Goal: Information Seeking & Learning: Learn about a topic

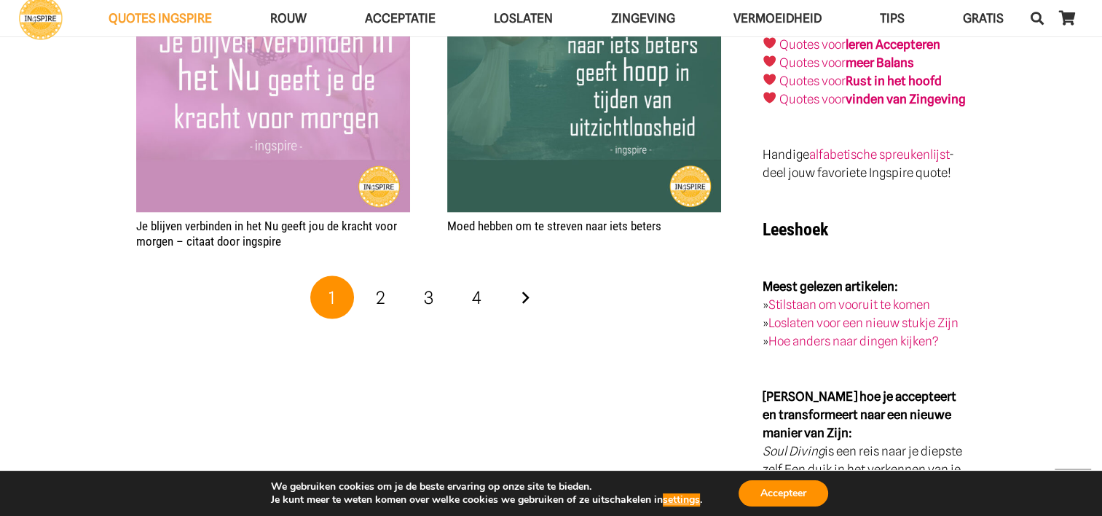
scroll to position [2913, 0]
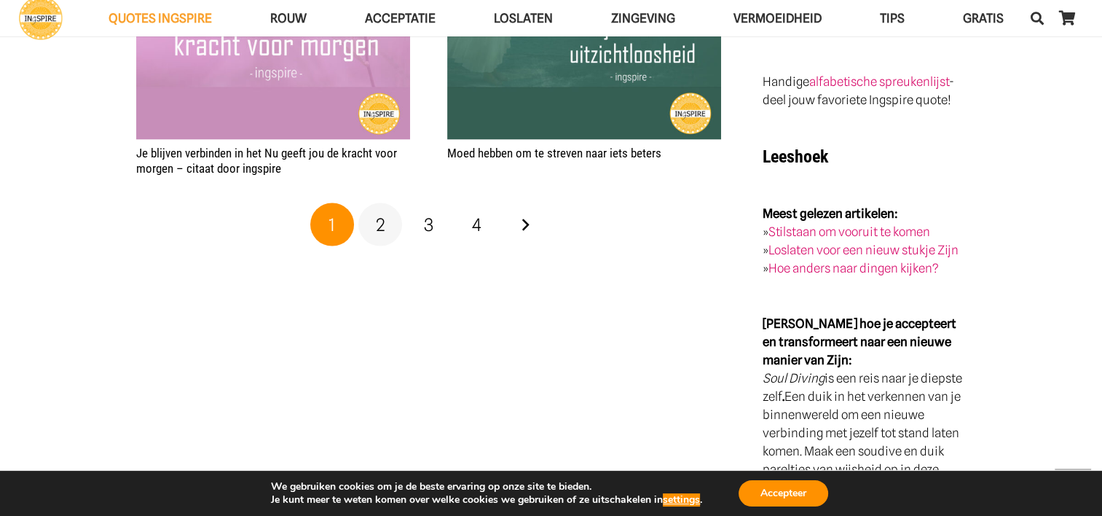
click at [381, 214] on span "2" at bounding box center [380, 224] width 9 height 21
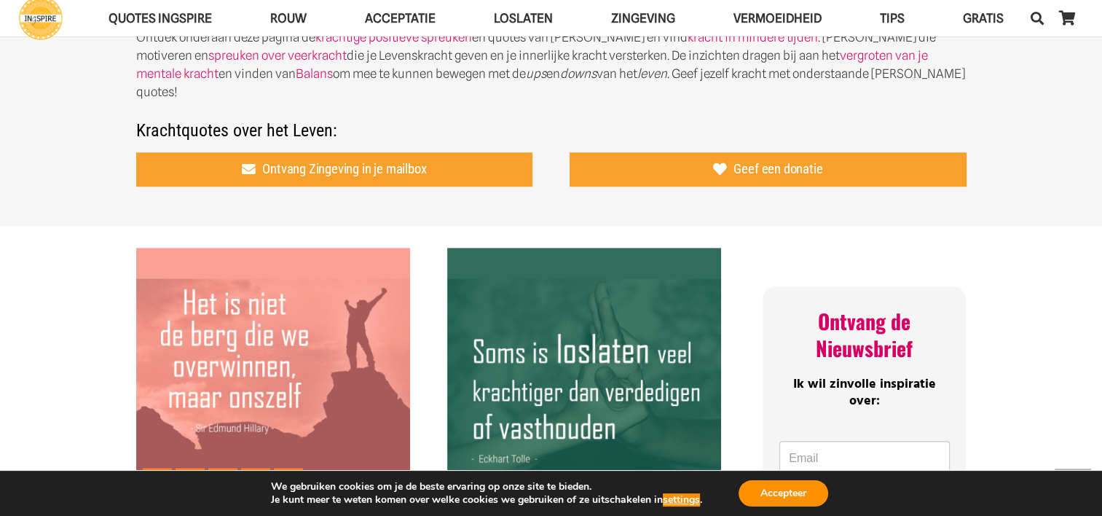
scroll to position [874, 0]
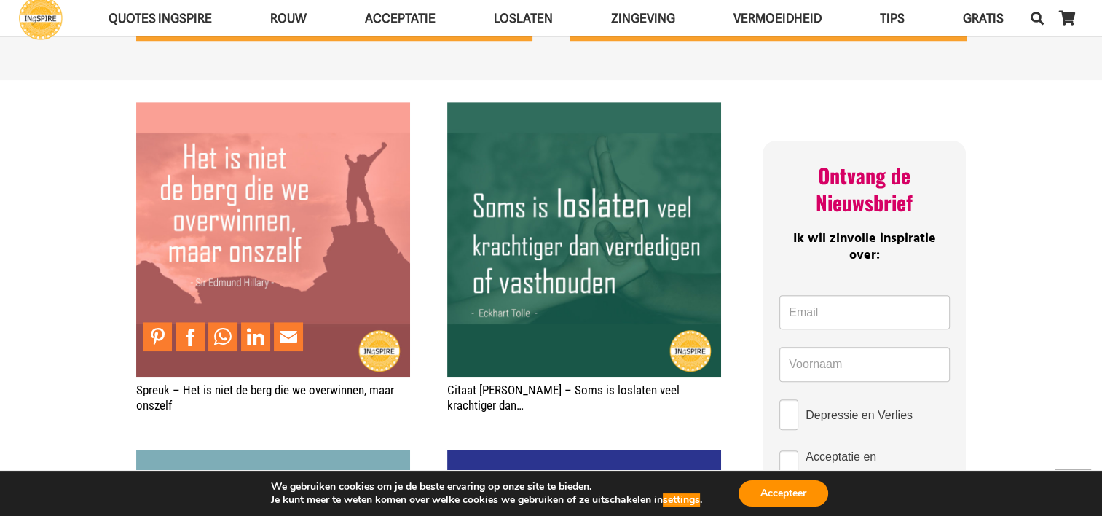
click at [264, 192] on img "Spreuk – Het is niet de berg die we overwinnen, maar onszelf" at bounding box center [273, 239] width 274 height 274
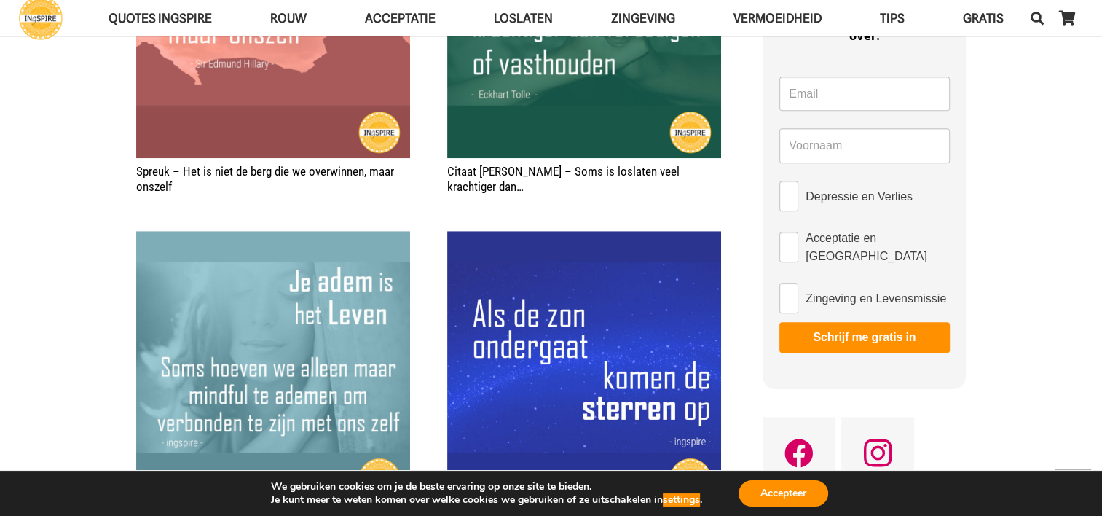
scroll to position [1165, 0]
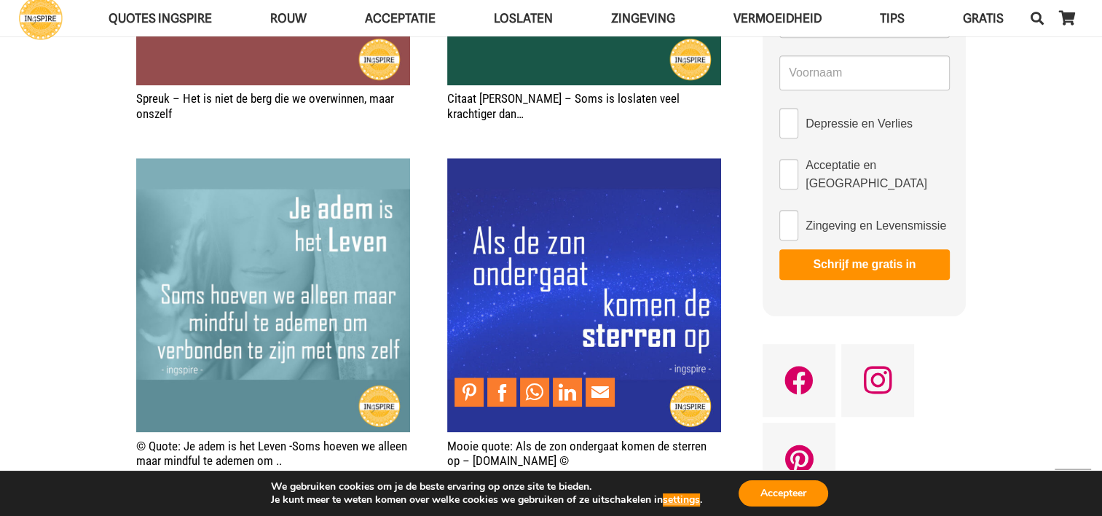
click at [664, 207] on img "Mooie quote: Als de zon ondergaat komen de sterren op – Ingspire.nl ©" at bounding box center [584, 295] width 274 height 274
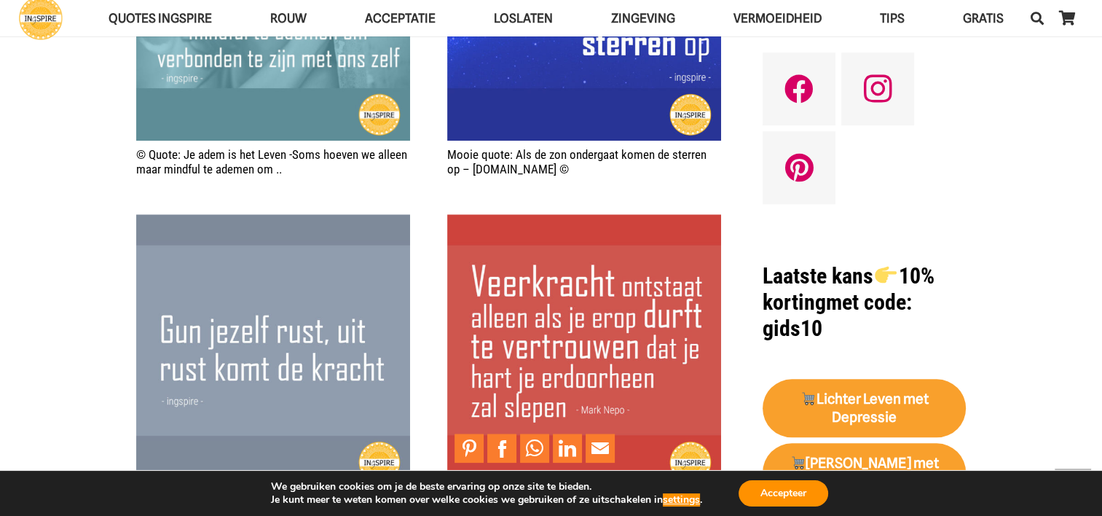
scroll to position [1529, 0]
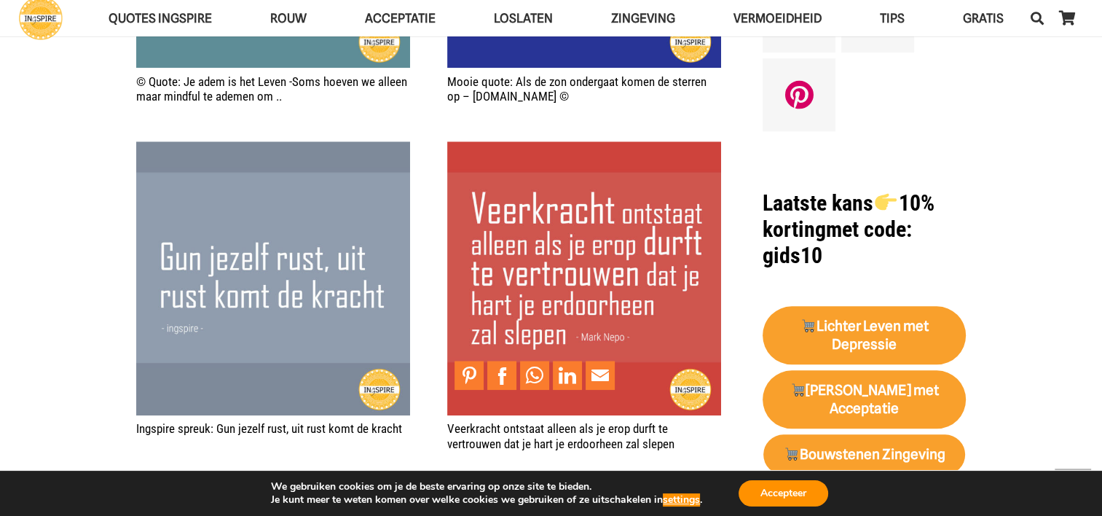
click at [644, 278] on img "Veerkracht ontstaat alleen als je erop durft te vertrouwen dat je hart je erdoo…" at bounding box center [584, 278] width 274 height 274
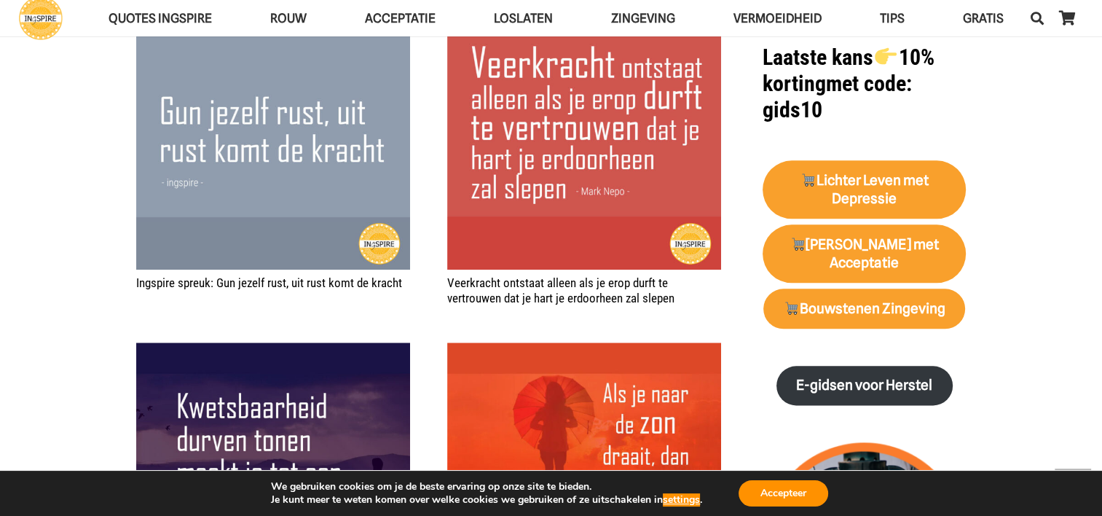
scroll to position [1602, 0]
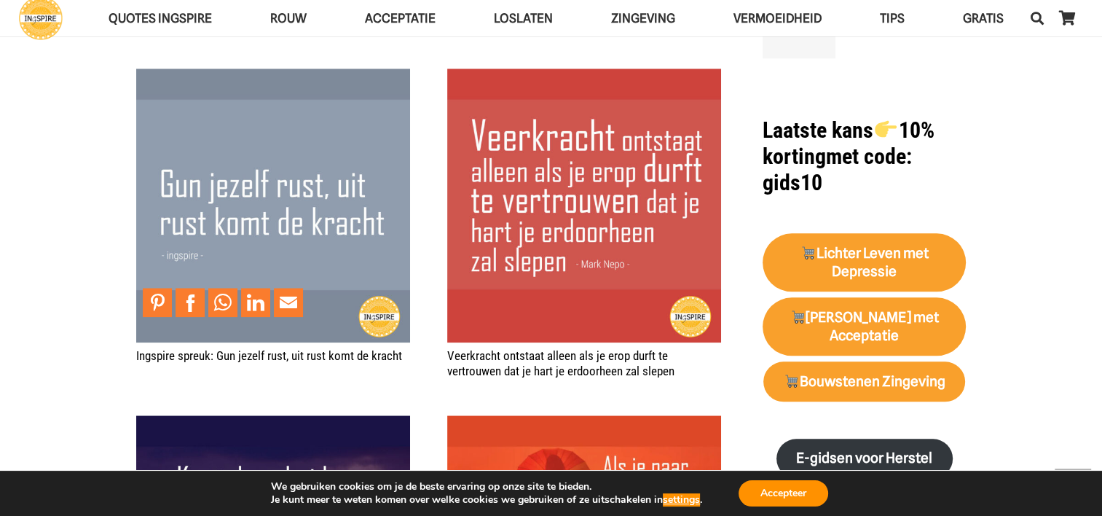
click at [229, 151] on img "Ingspire spreuk: Gun jezelf rust, uit rust komt de kracht" at bounding box center [273, 205] width 274 height 274
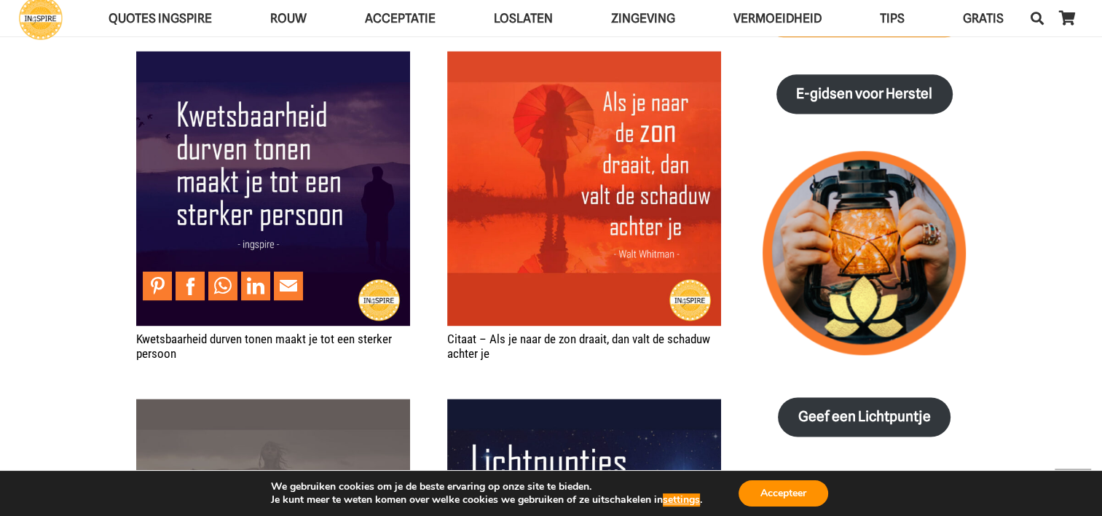
scroll to position [1893, 0]
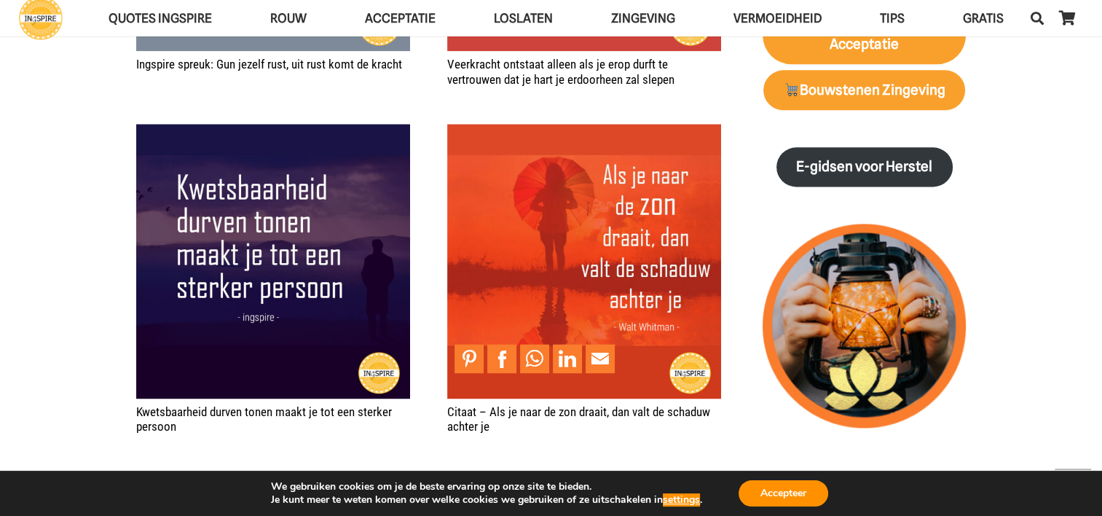
click at [578, 228] on img "Citaat – Als je naar de zon draait, dan valt de schaduw achter je" at bounding box center [584, 261] width 274 height 274
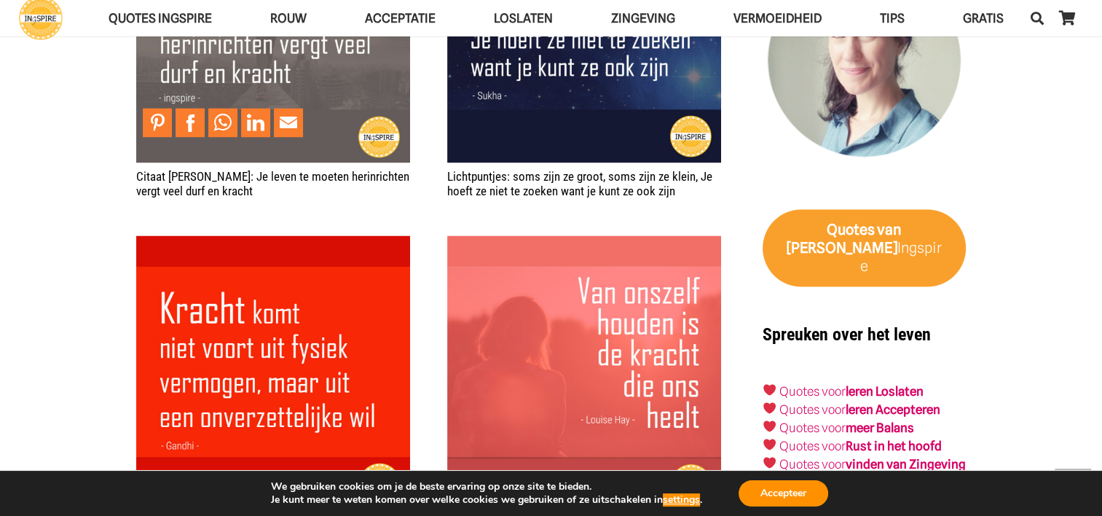
scroll to position [2549, 0]
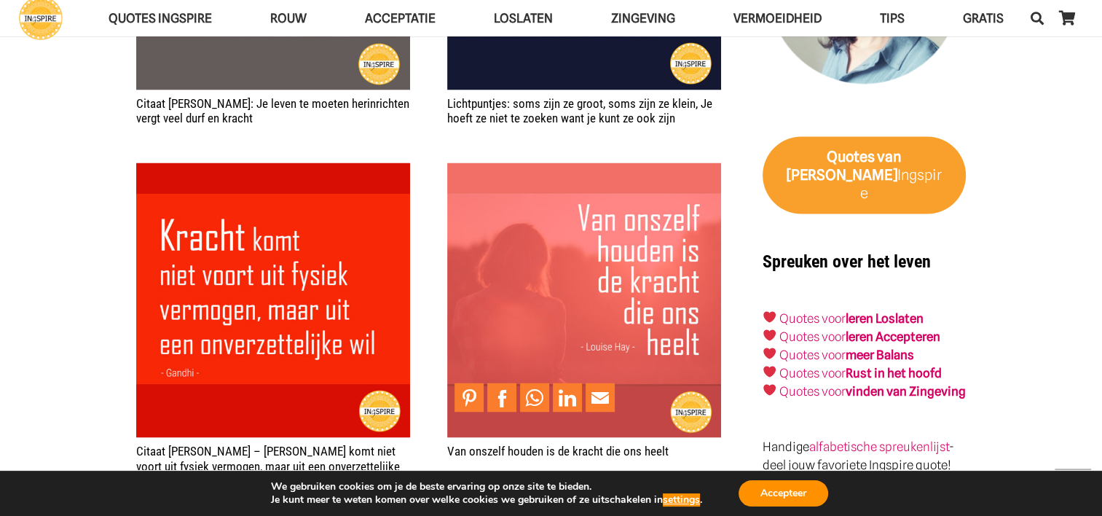
click at [524, 253] on img "Van onszelf houden is de kracht die ons heelt" at bounding box center [584, 299] width 274 height 274
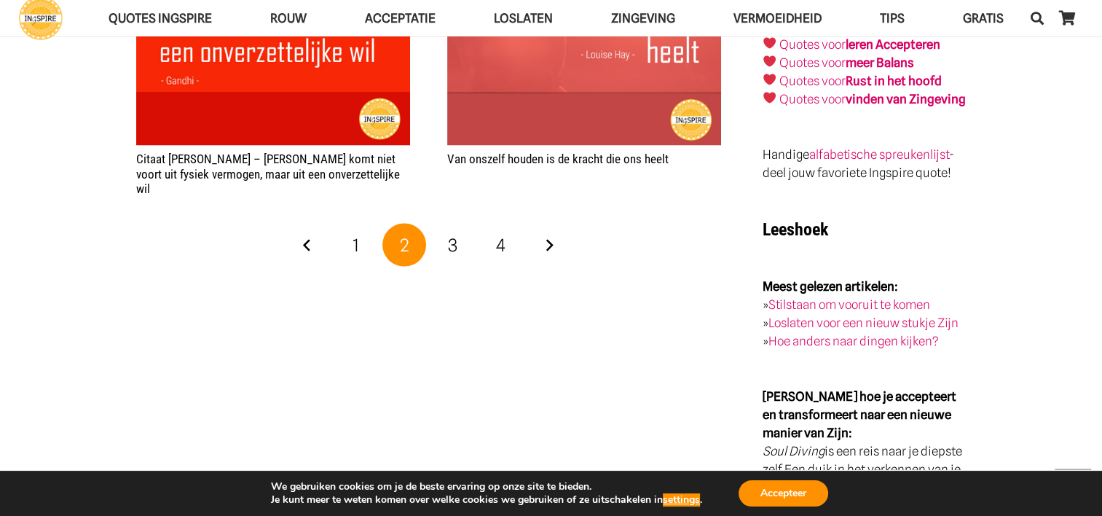
scroll to position [2913, 0]
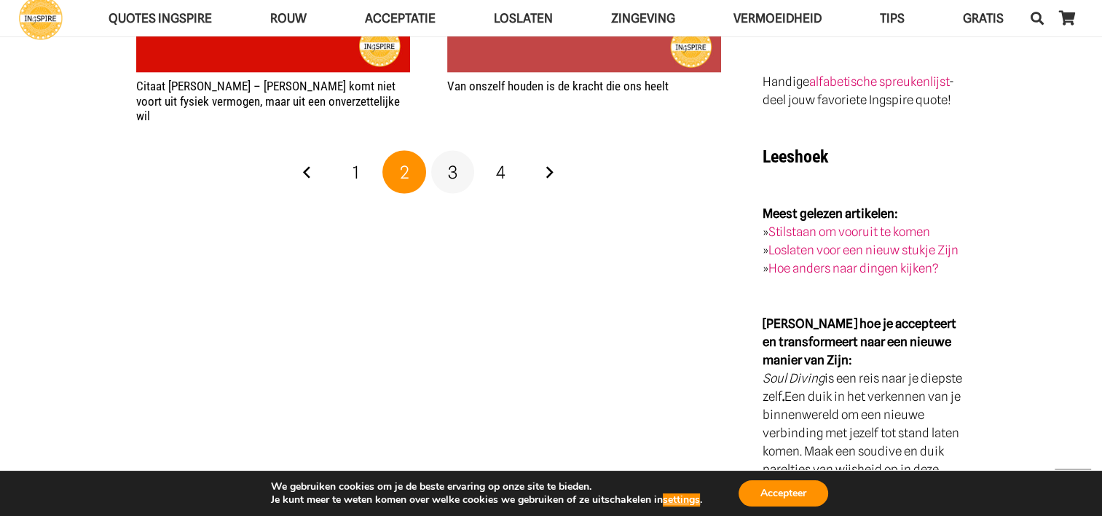
click at [449, 162] on span "3" at bounding box center [452, 172] width 9 height 21
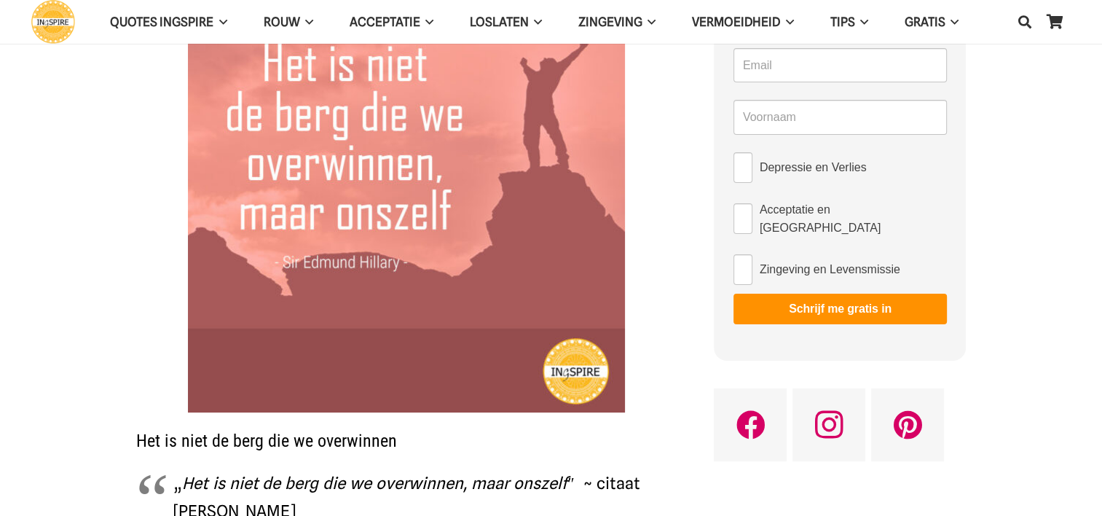
scroll to position [73, 0]
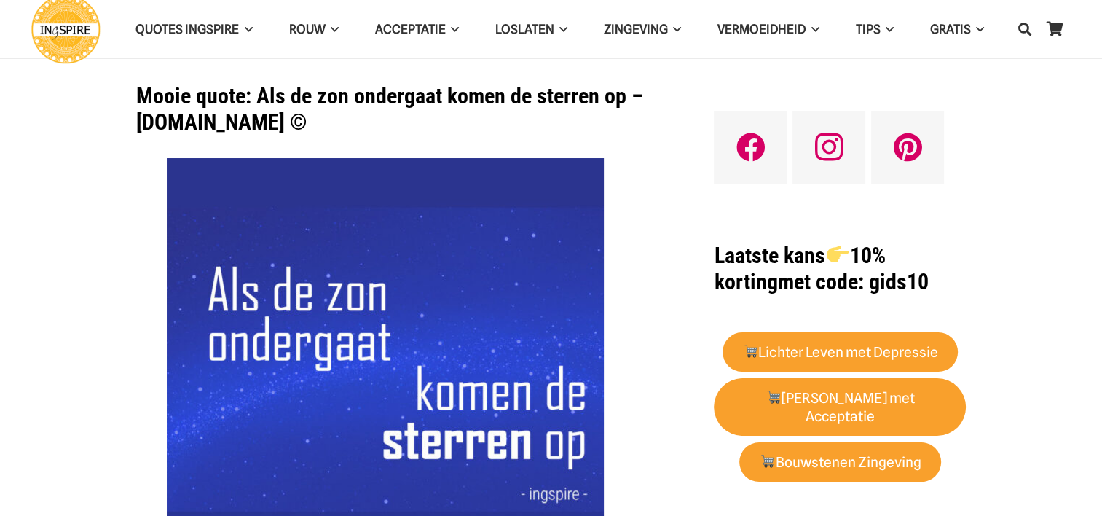
scroll to position [73, 0]
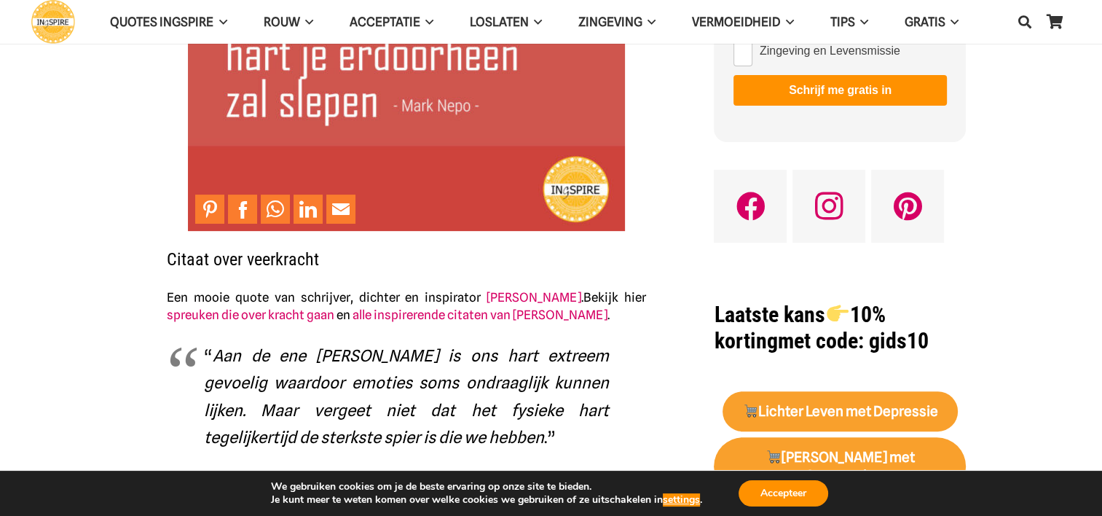
scroll to position [291, 0]
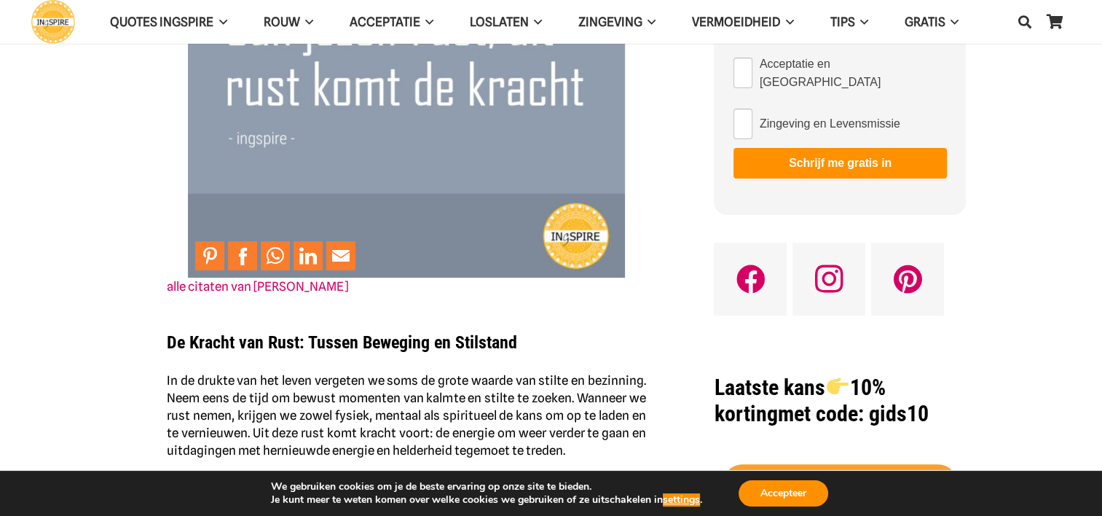
scroll to position [218, 0]
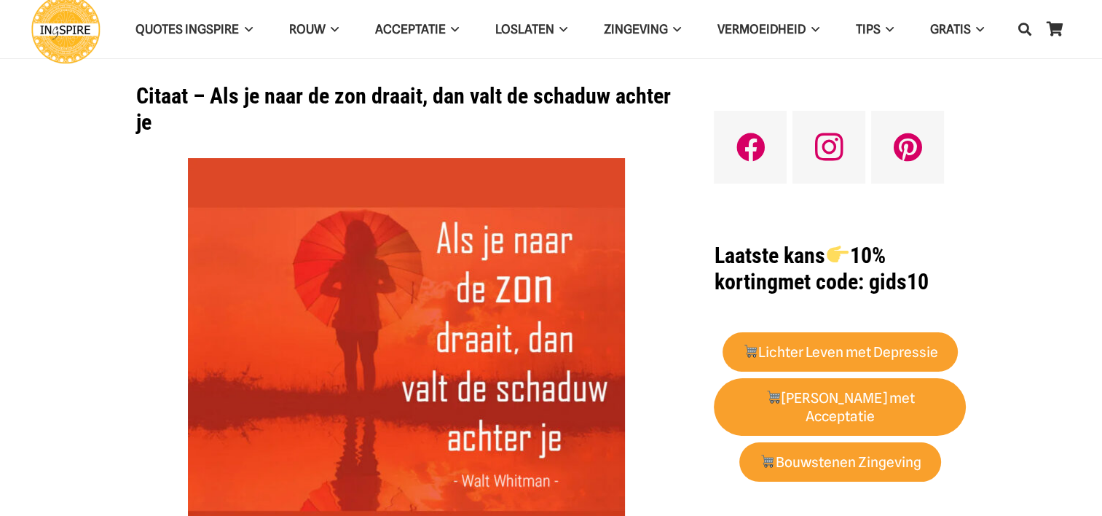
scroll to position [73, 0]
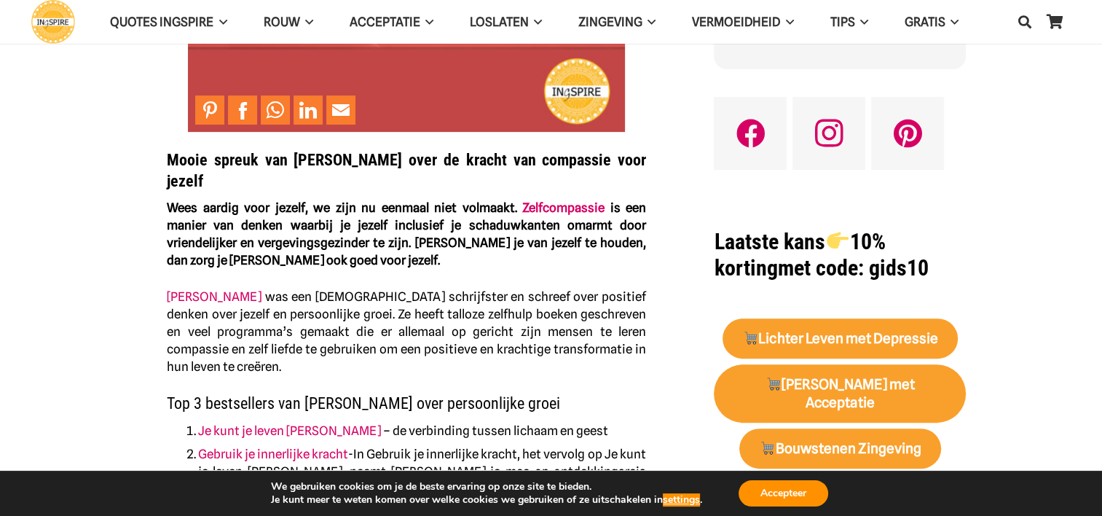
scroll to position [510, 0]
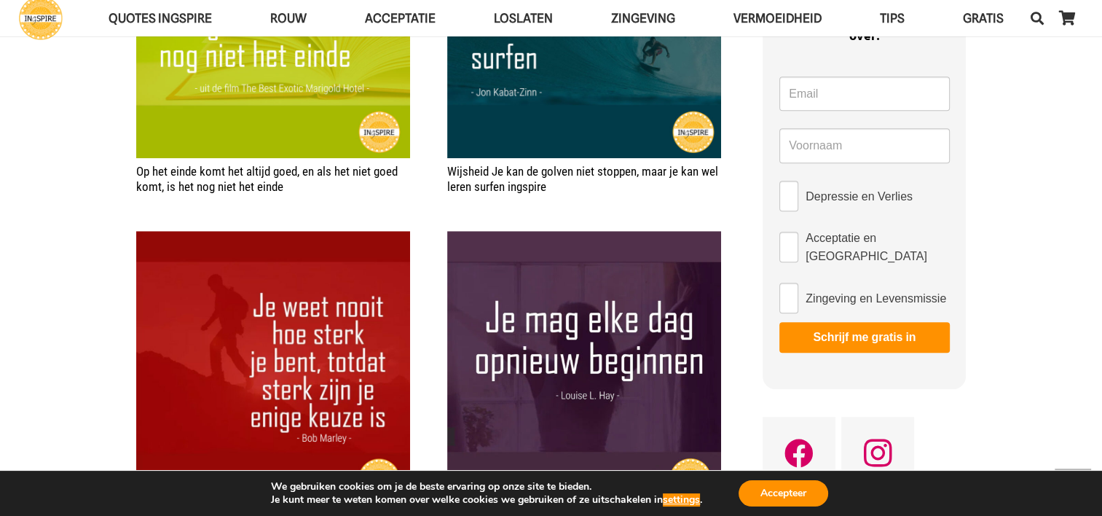
scroll to position [1165, 0]
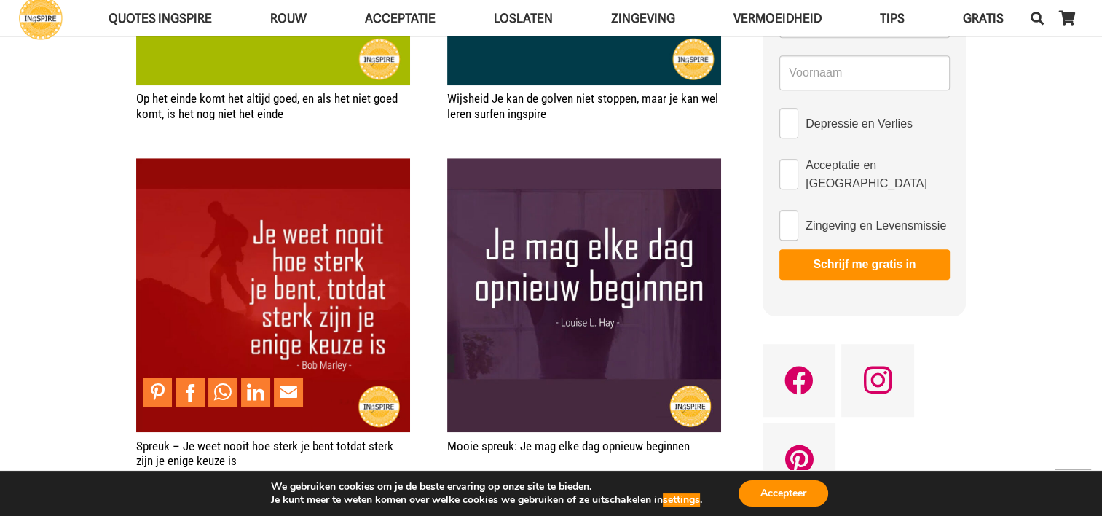
click at [233, 243] on img "Spreuk – Je weet nooit hoe sterk je bent totdat sterk zijn je enige keuze is" at bounding box center [273, 295] width 274 height 274
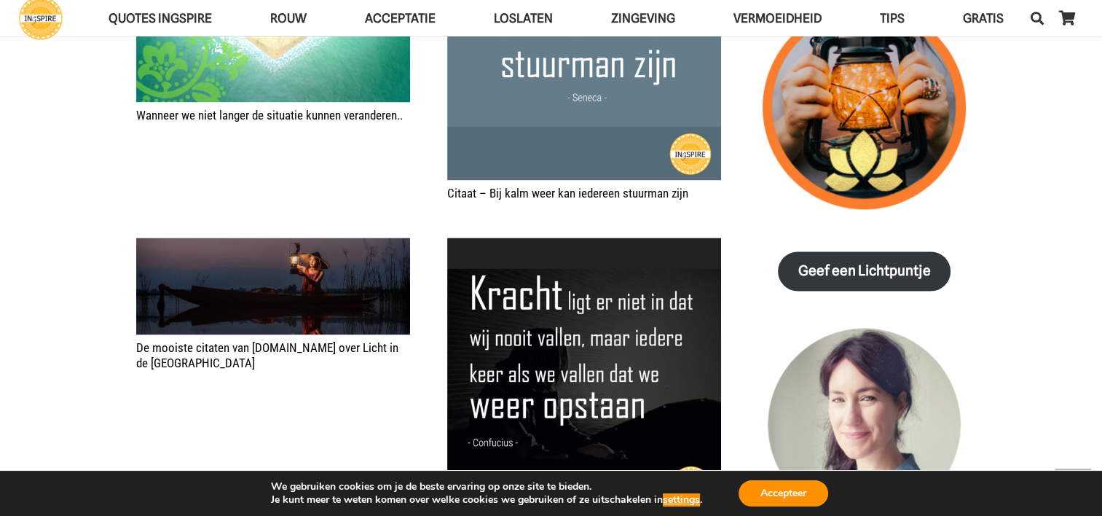
scroll to position [2185, 0]
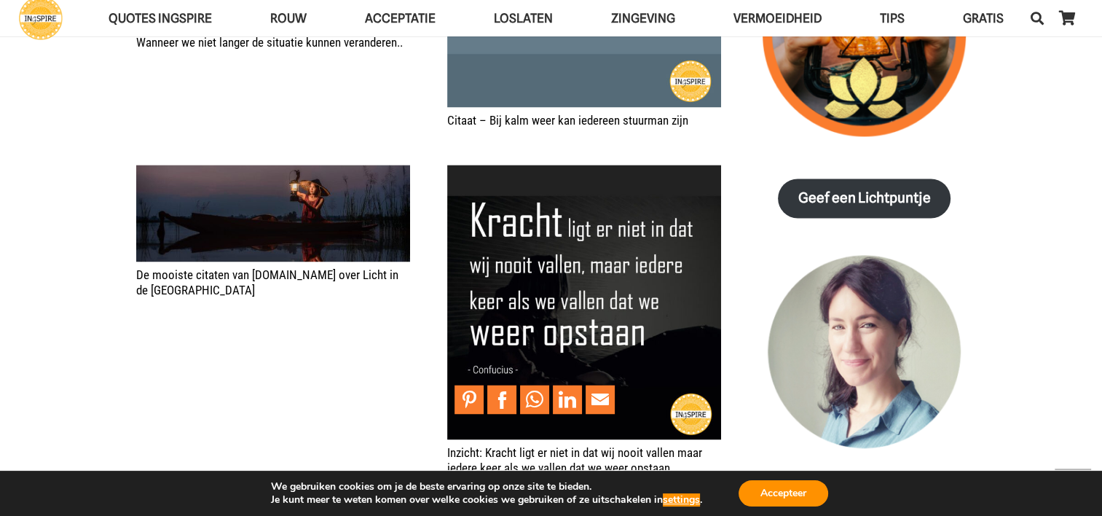
click at [687, 301] on img "Inzicht: Kracht ligt er niet in dat wij nooit vallen maar iedere keer als we va…" at bounding box center [584, 302] width 274 height 274
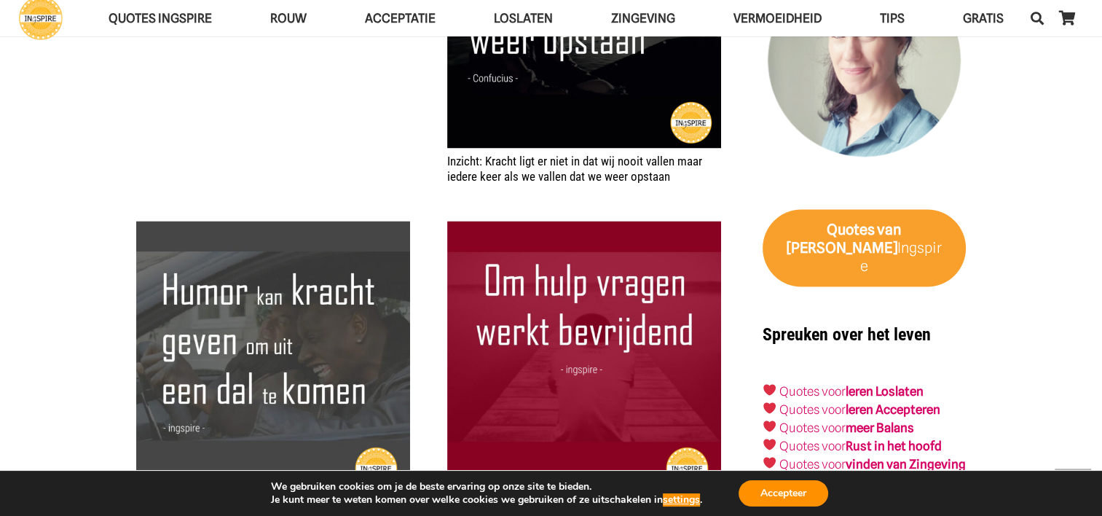
scroll to position [2549, 0]
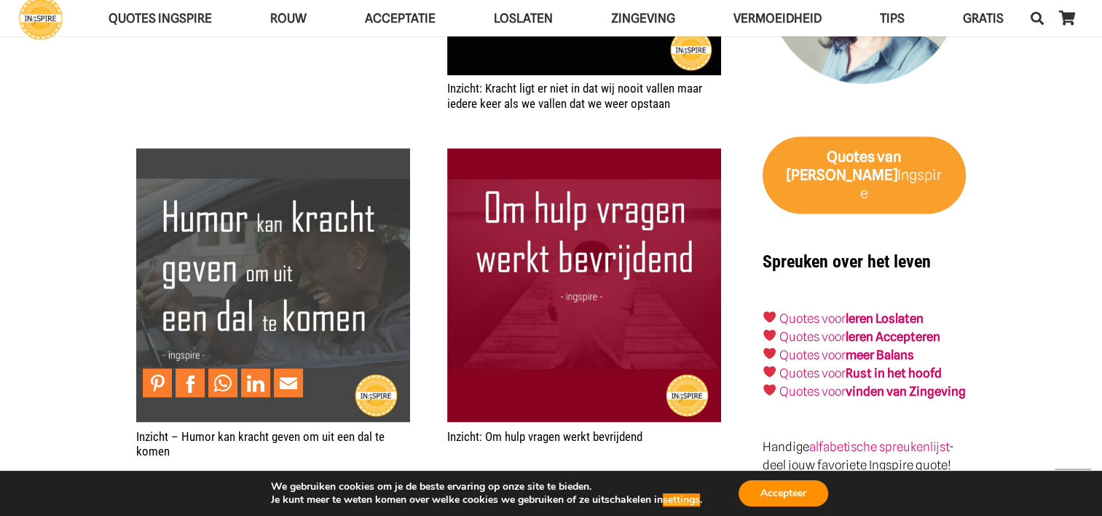
click at [326, 232] on img "Inzicht – Humor kan kracht geven om uit een dal te komen" at bounding box center [273, 285] width 274 height 274
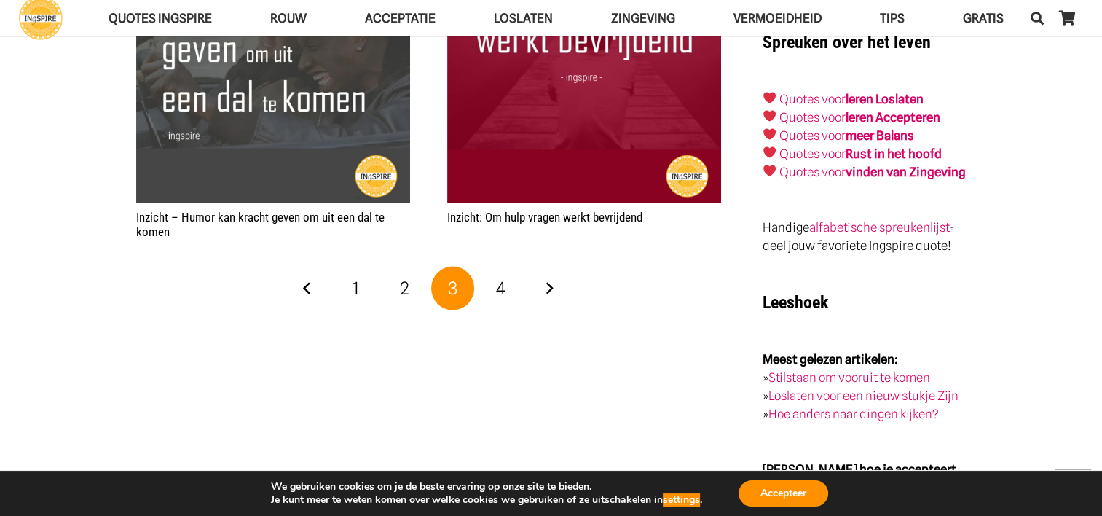
scroll to position [2840, 0]
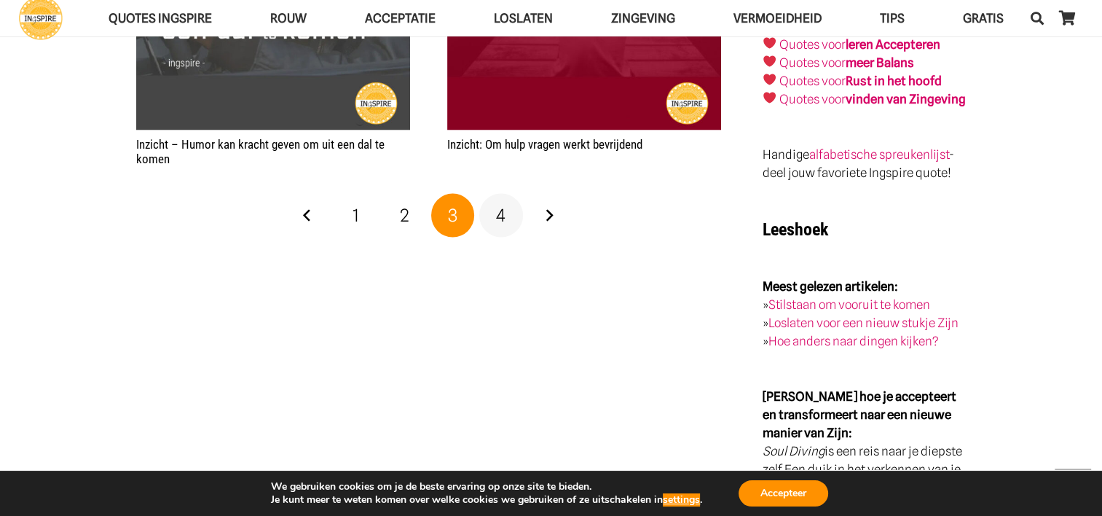
click at [501, 205] on span "4" at bounding box center [500, 215] width 9 height 21
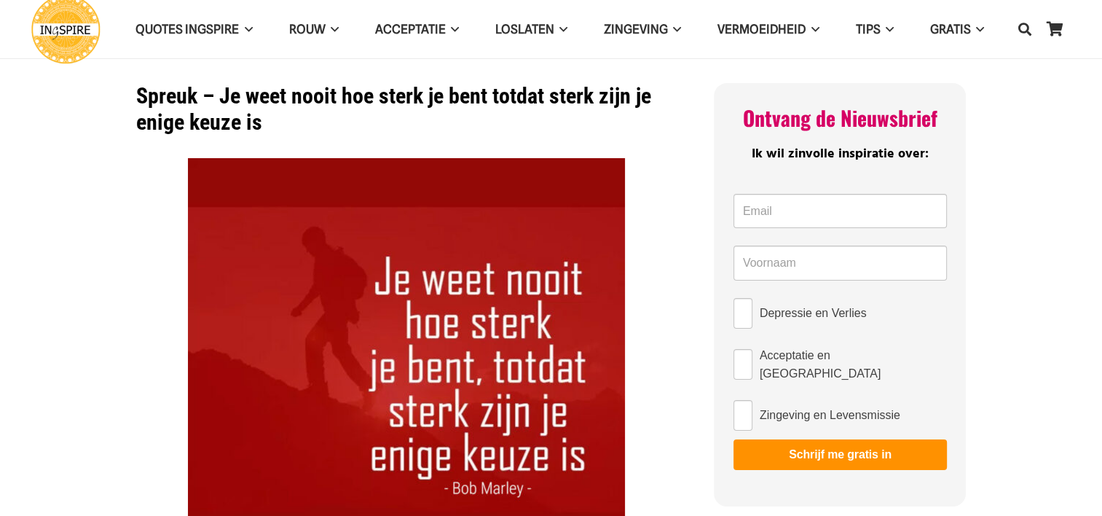
scroll to position [73, 0]
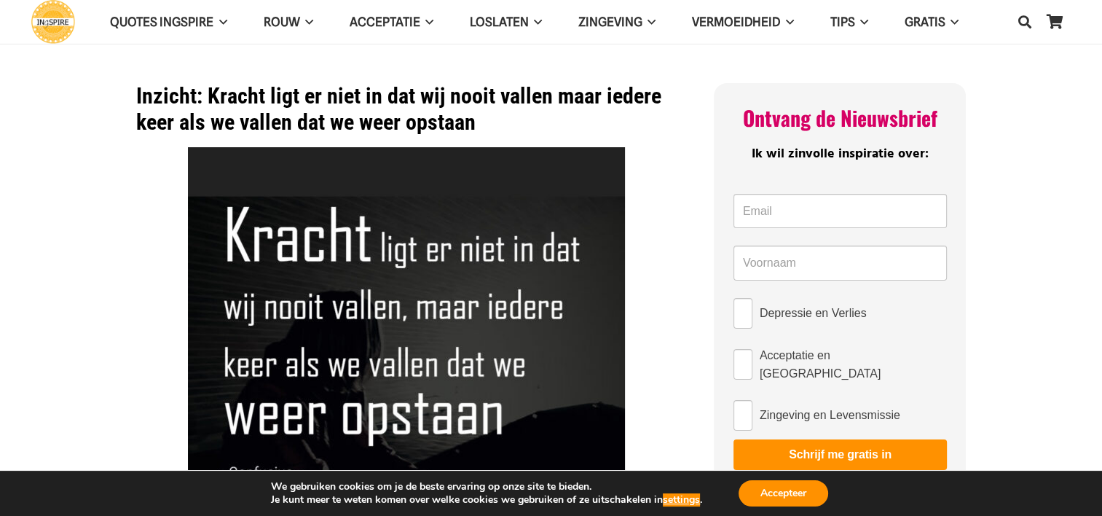
scroll to position [73, 0]
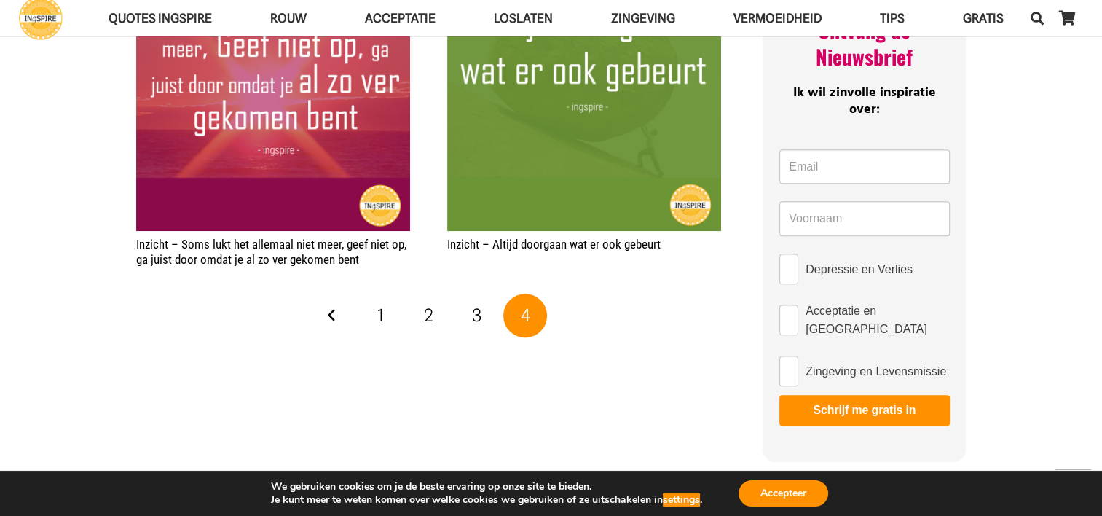
scroll to position [583, 0]
